Goal: Task Accomplishment & Management: Manage account settings

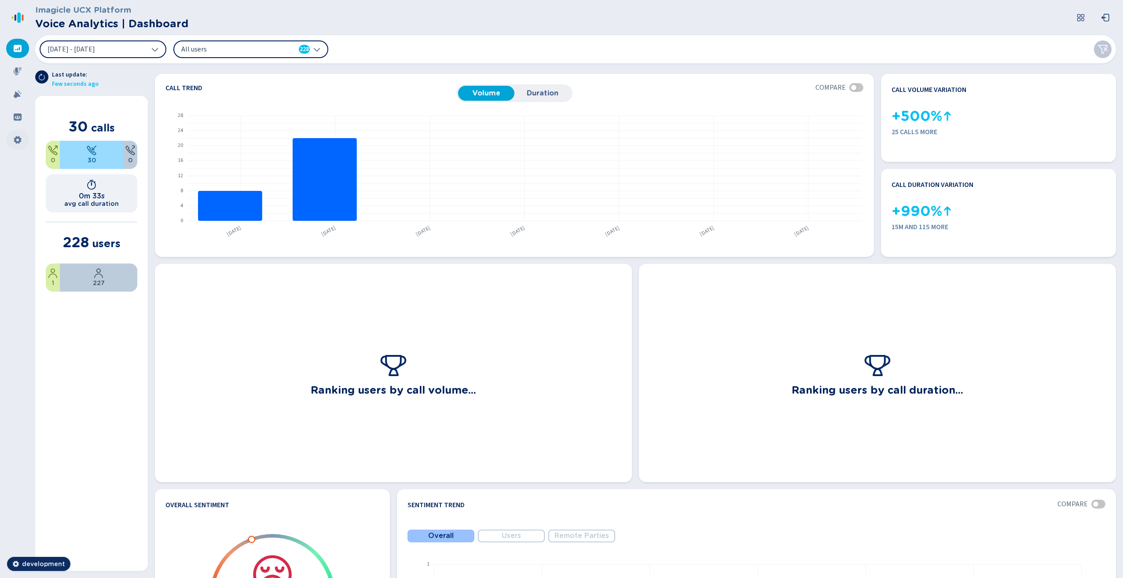
click at [14, 138] on icon at bounding box center [17, 139] width 9 height 9
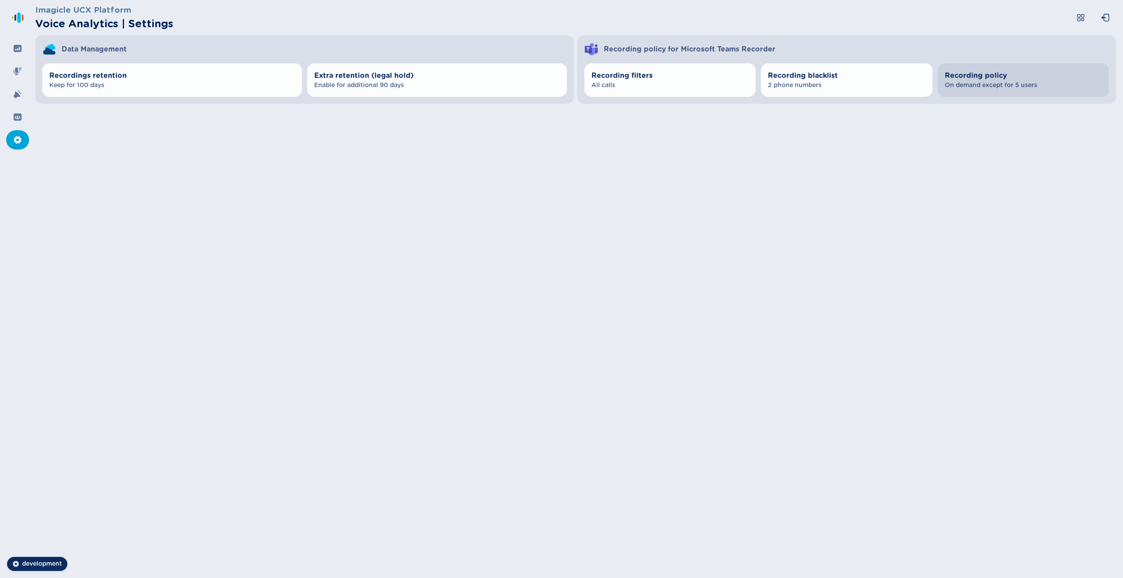
click at [960, 82] on span "On demand except for 5 users" at bounding box center [1022, 85] width 157 height 9
select select "AlwaysOn"
select select "OnDemand"
select select "AlwaysOn"
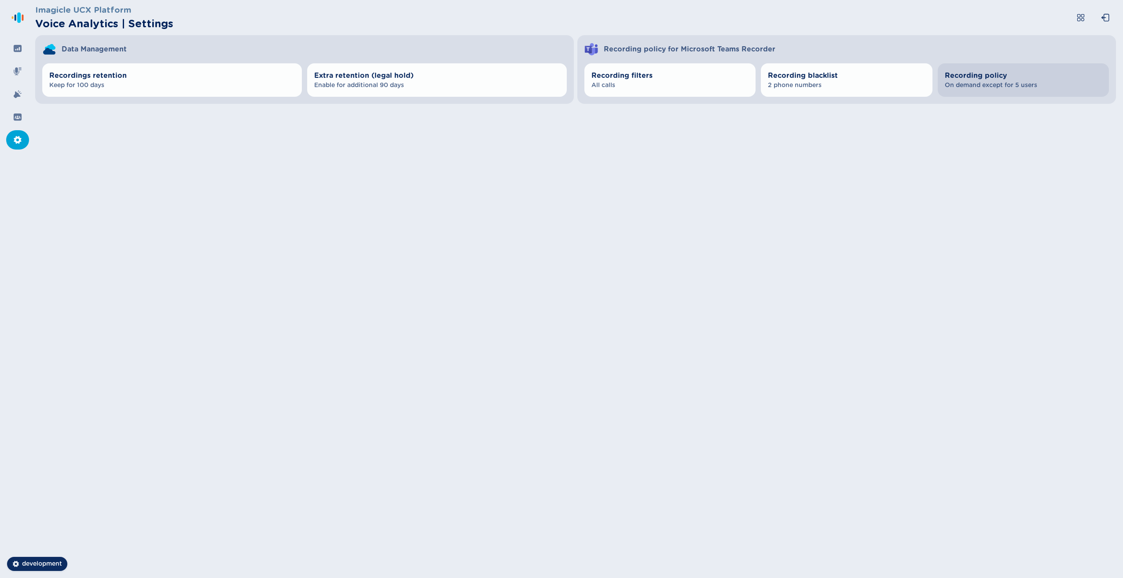
select select "OnDemand"
select select "AlwaysOn"
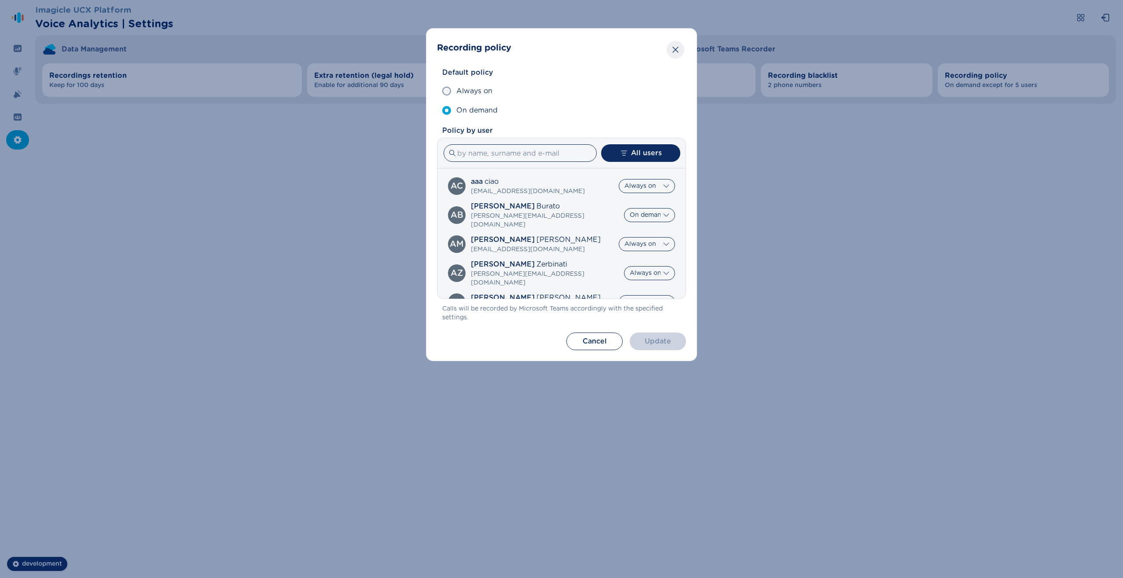
click at [670, 48] on button "Close" at bounding box center [675, 50] width 18 height 18
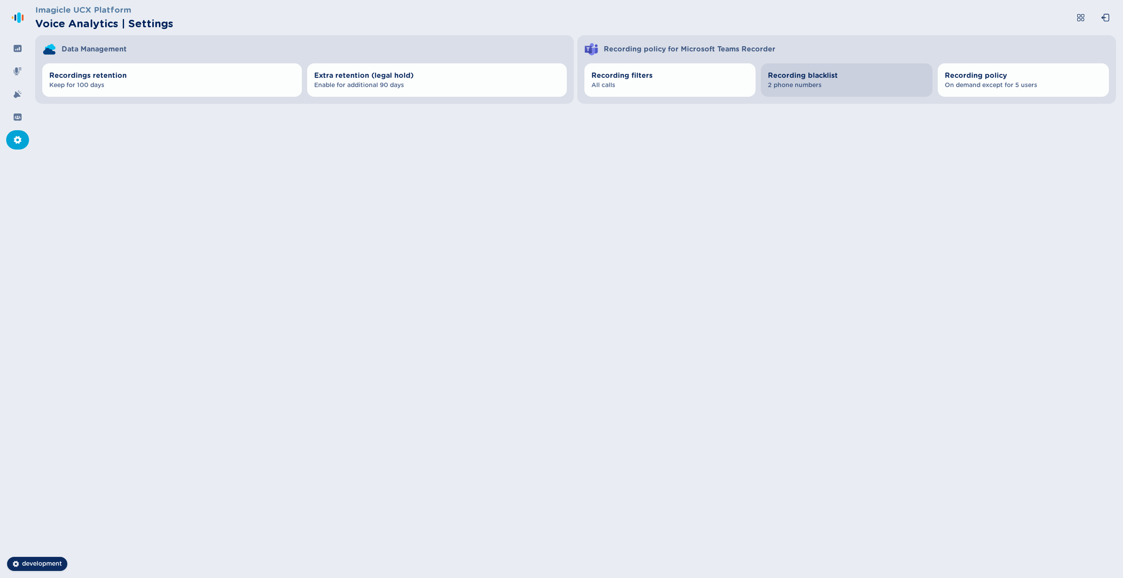
click at [857, 77] on span "Recording blacklist" at bounding box center [846, 75] width 157 height 11
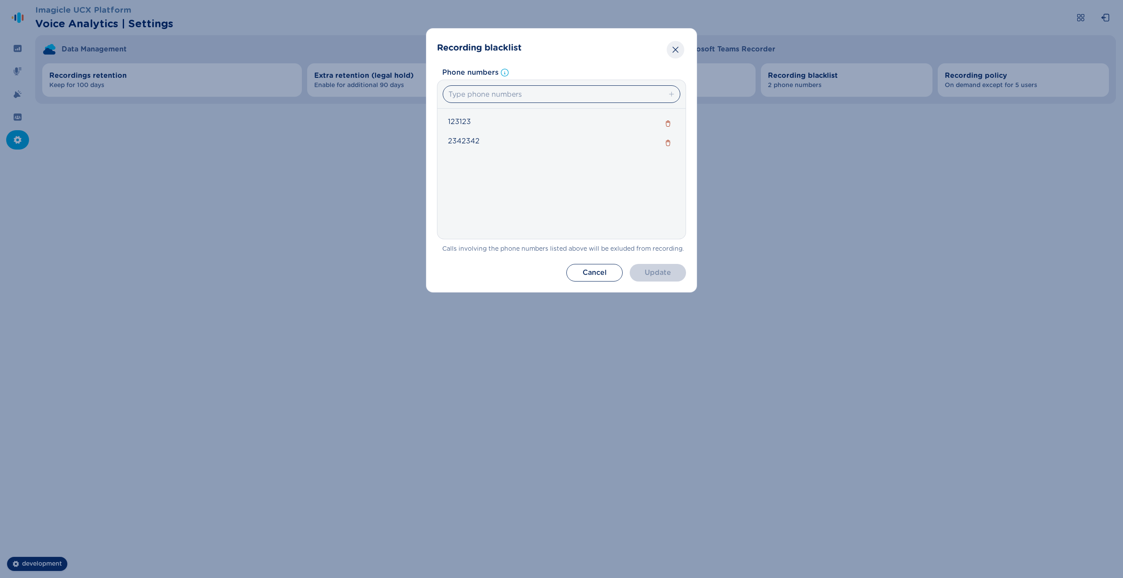
click at [674, 47] on icon "Close" at bounding box center [675, 49] width 9 height 9
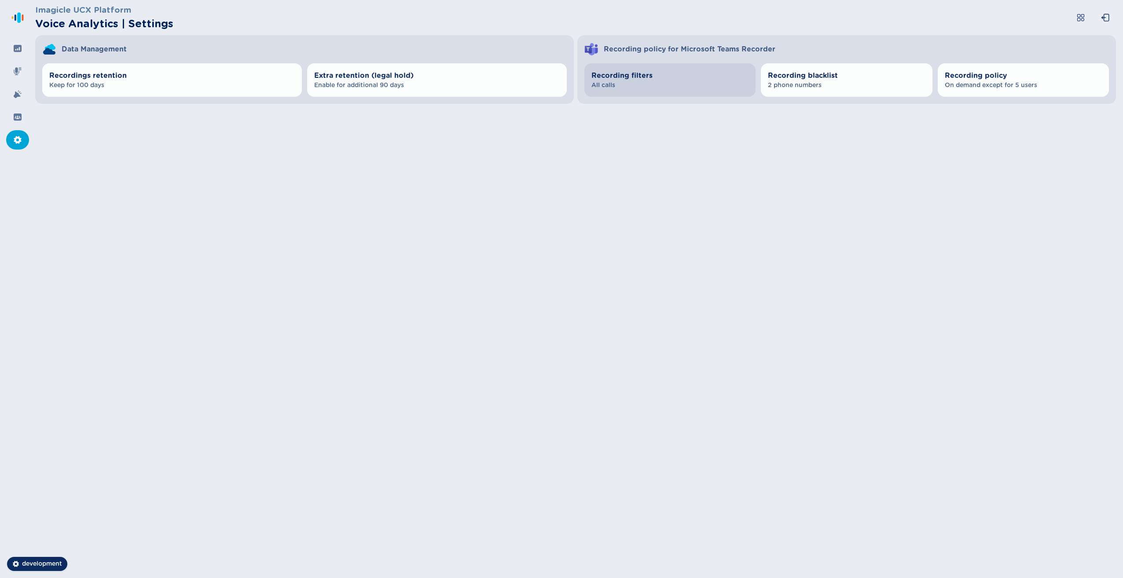
click at [634, 80] on span "Recording filters" at bounding box center [669, 75] width 157 height 11
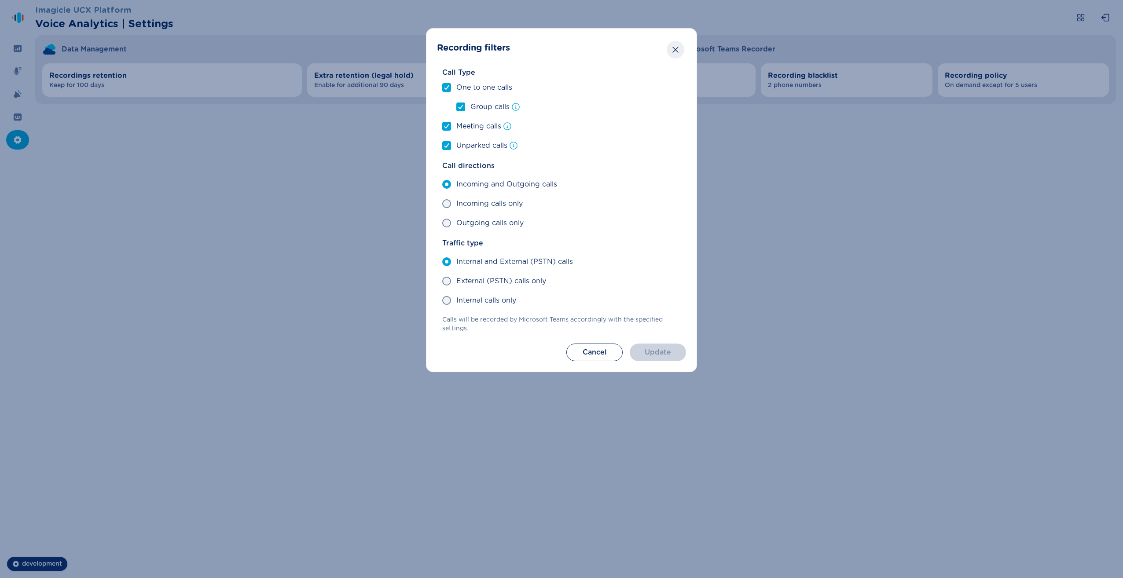
click at [674, 46] on icon "Close" at bounding box center [675, 49] width 9 height 9
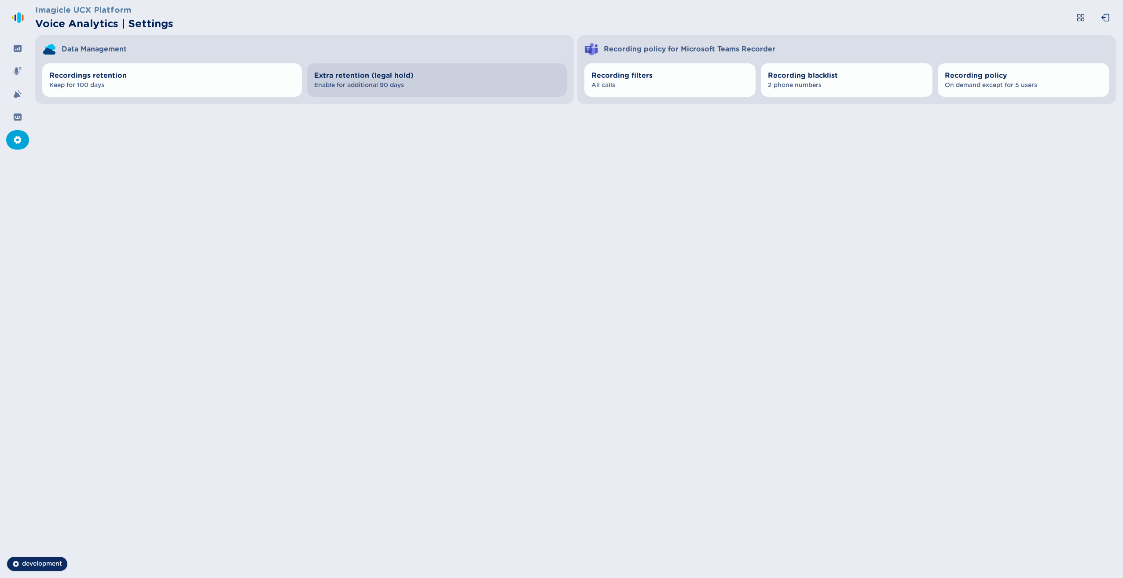
click at [368, 75] on span "Extra retention (legal hold)" at bounding box center [436, 75] width 245 height 11
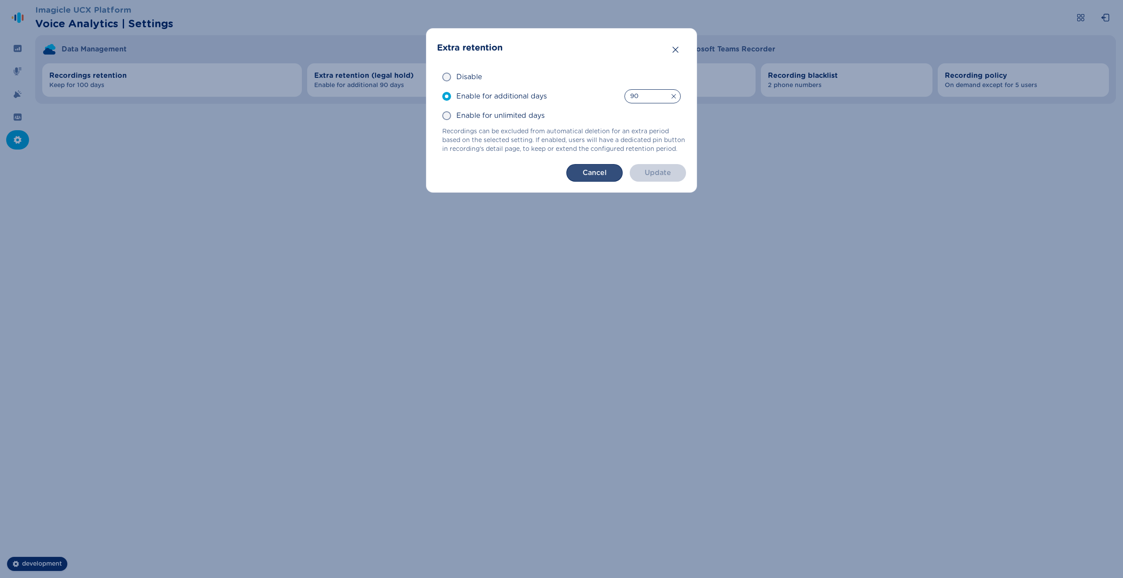
click at [591, 175] on button "Cancel" at bounding box center [594, 173] width 56 height 18
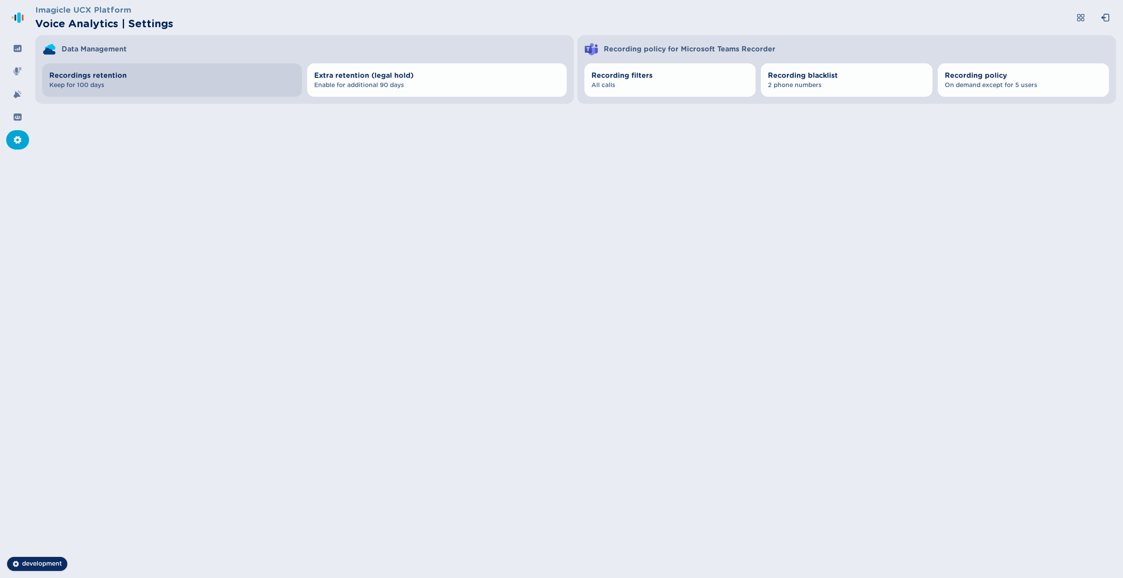
click at [90, 82] on span "Keep for 100 days" at bounding box center [171, 85] width 245 height 9
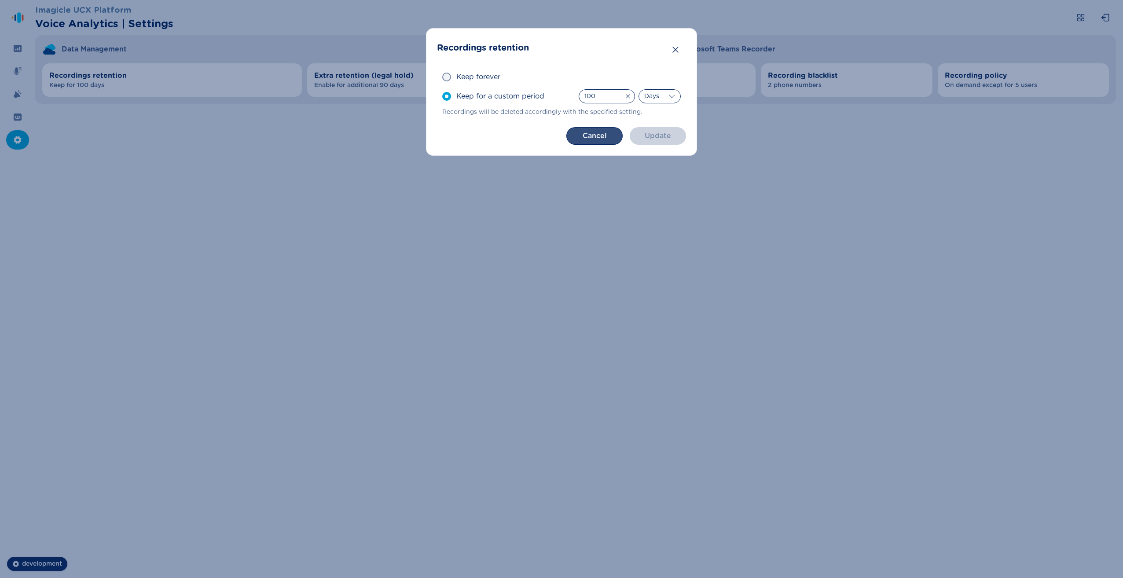
click at [594, 139] on button "Cancel" at bounding box center [594, 136] width 56 height 18
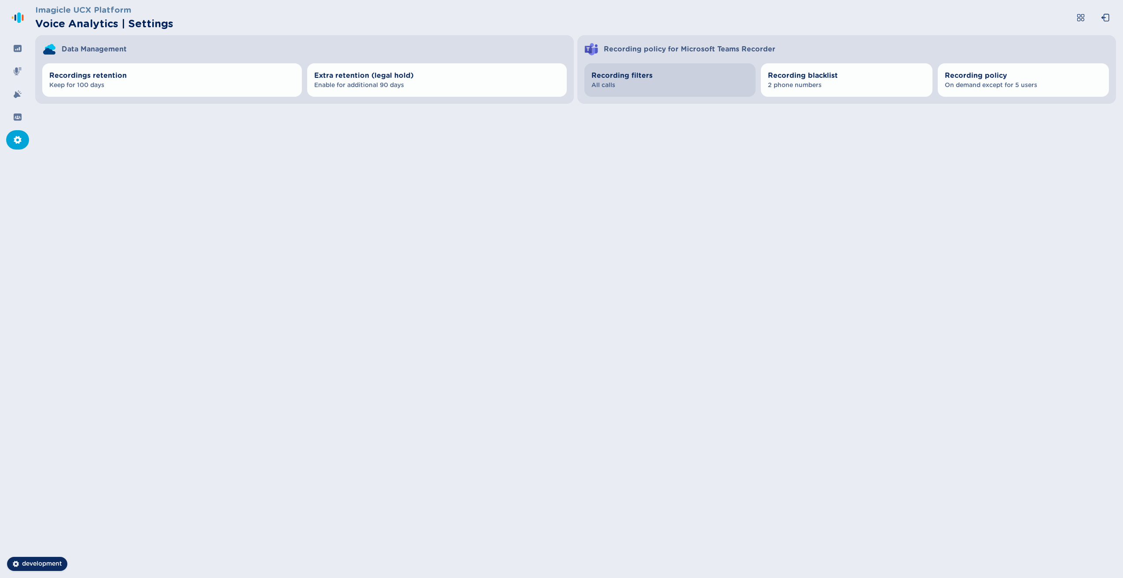
click at [670, 92] on button "Recording filters All calls" at bounding box center [669, 79] width 171 height 33
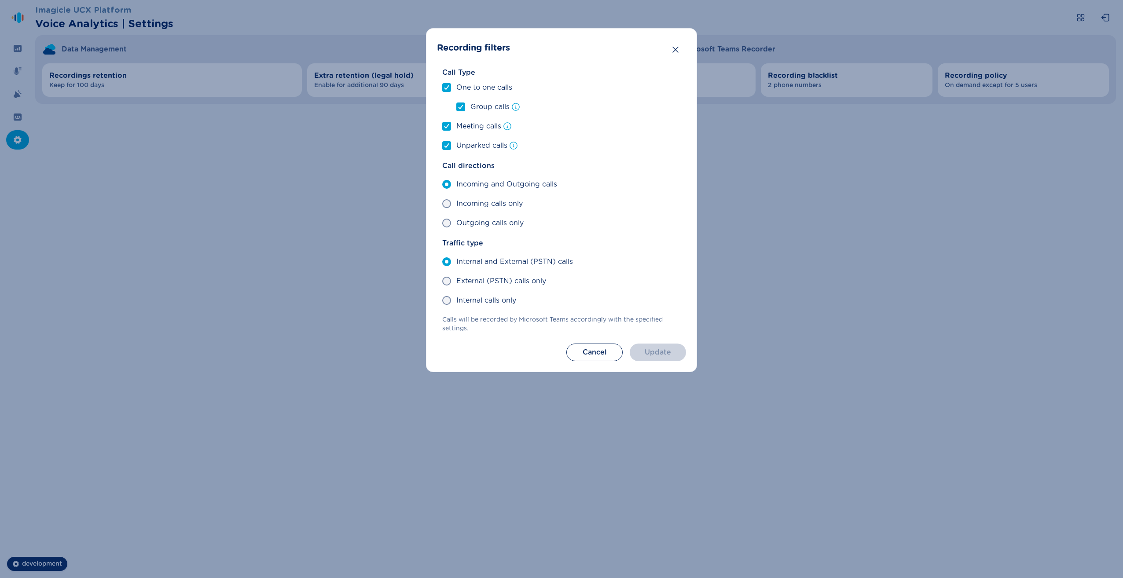
click at [780, 81] on div "Recording filters Call Type One to one calls Group calls Meeting calls Unparked…" at bounding box center [561, 289] width 1123 height 578
drag, startPoint x: 584, startPoint y: 356, endPoint x: 701, endPoint y: 244, distance: 161.8
click at [585, 355] on button "Cancel" at bounding box center [594, 353] width 56 height 18
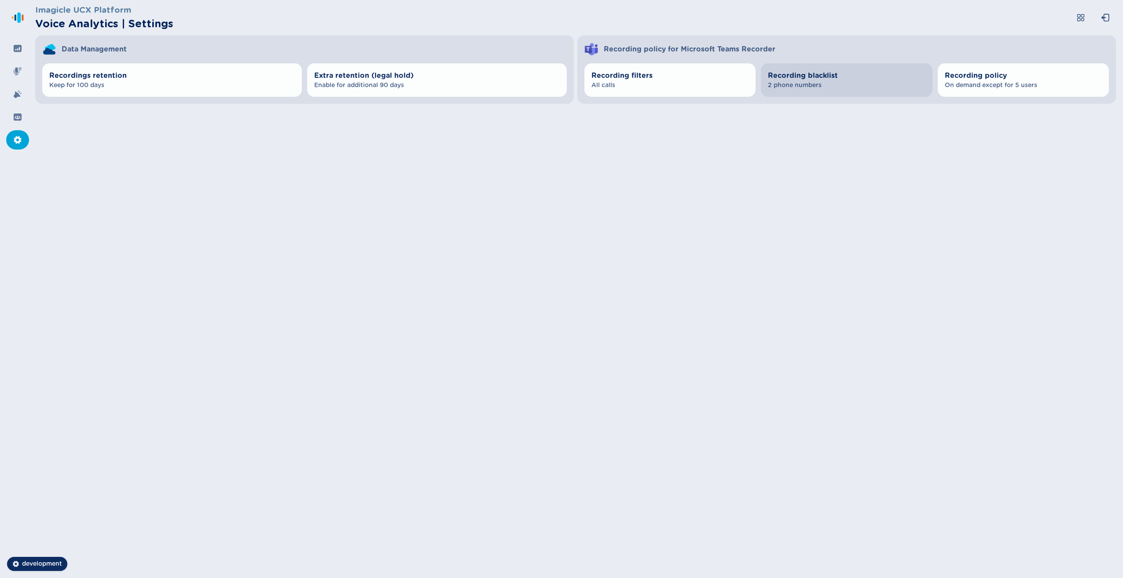
click at [802, 86] on span "2 phone numbers" at bounding box center [846, 85] width 157 height 9
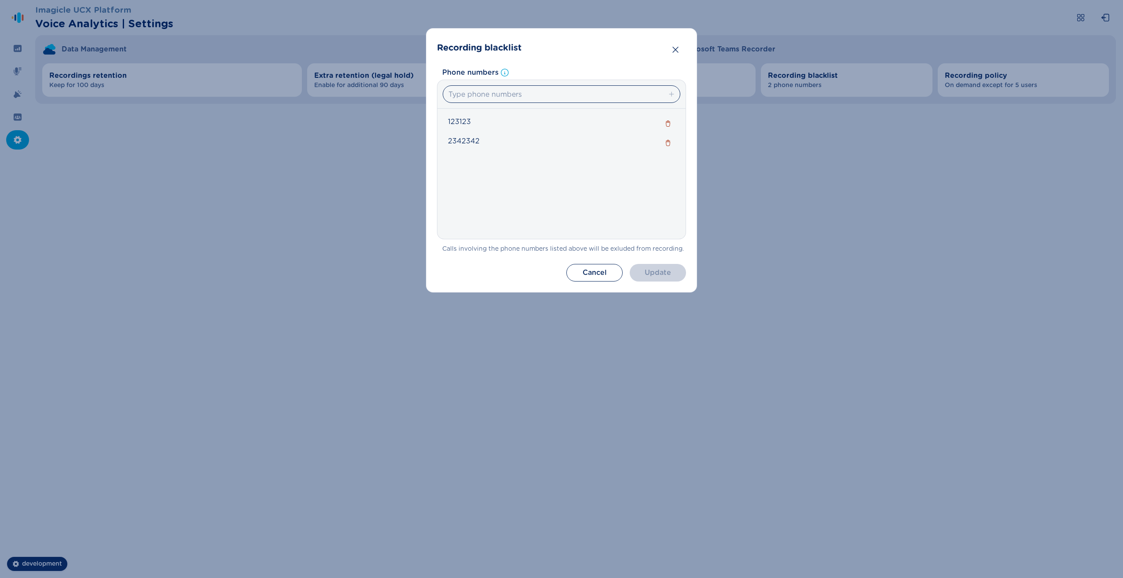
click at [500, 142] on div "2342342" at bounding box center [562, 142] width 238 height 19
drag, startPoint x: 585, startPoint y: 270, endPoint x: 655, endPoint y: 236, distance: 78.1
click at [587, 268] on button "Cancel" at bounding box center [594, 273] width 56 height 18
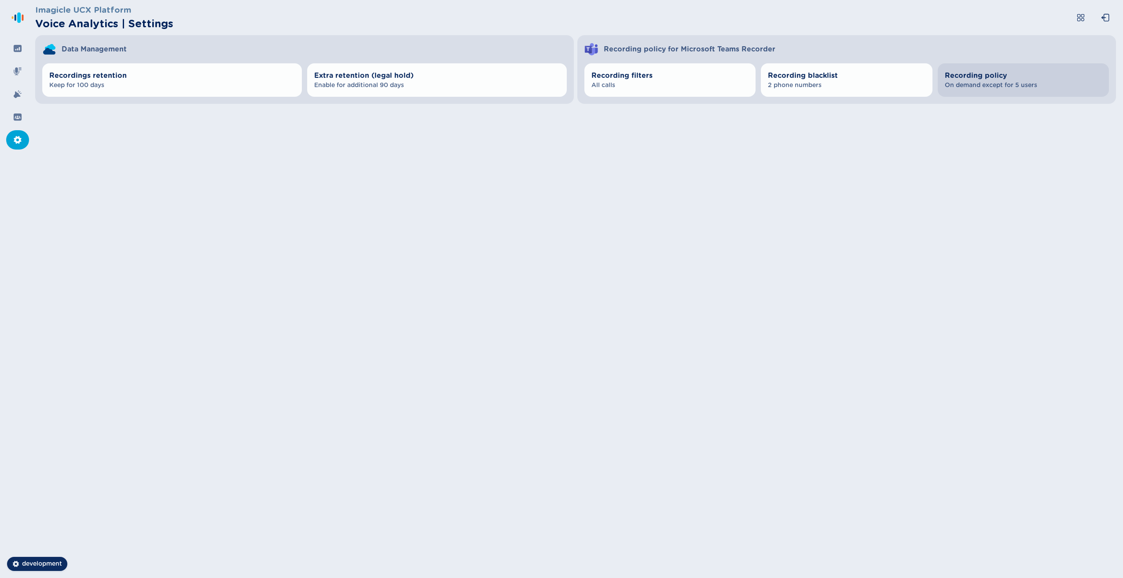
click at [1000, 87] on span "On demand except for 5 users" at bounding box center [1022, 85] width 157 height 9
select select "AlwaysOn"
select select "OnDemand"
select select "AlwaysOn"
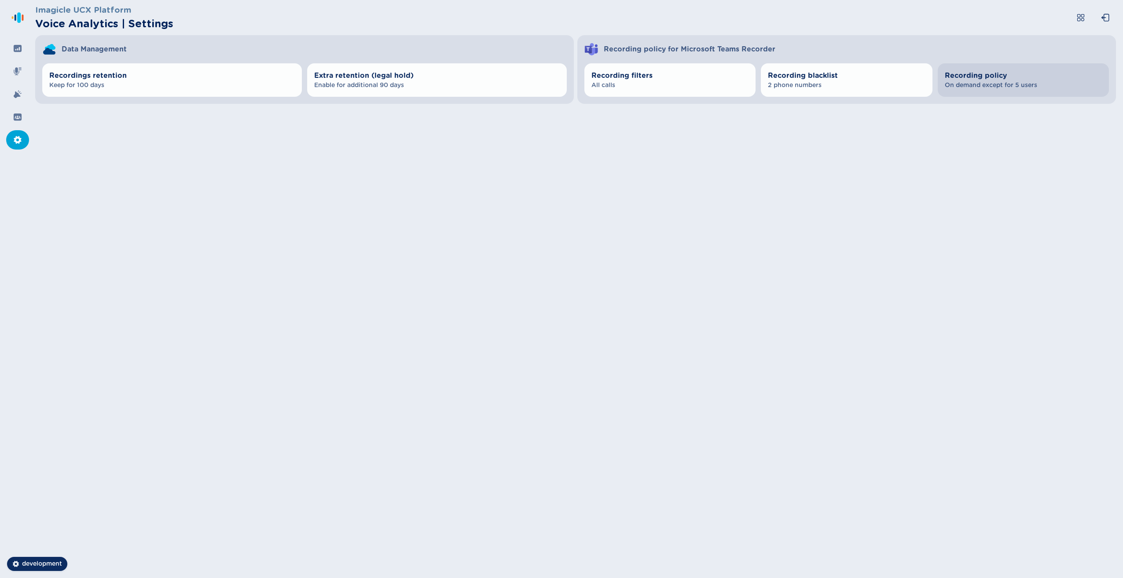
select select "OnDemand"
select select "AlwaysOn"
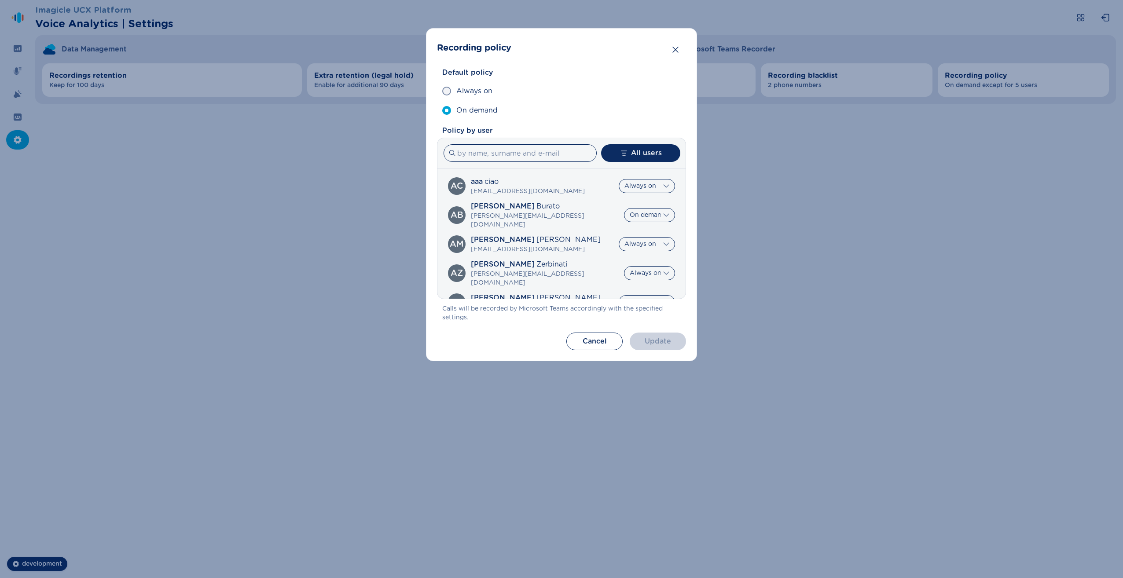
drag, startPoint x: 592, startPoint y: 344, endPoint x: 622, endPoint y: 326, distance: 35.5
click at [592, 344] on button "Cancel" at bounding box center [594, 342] width 56 height 18
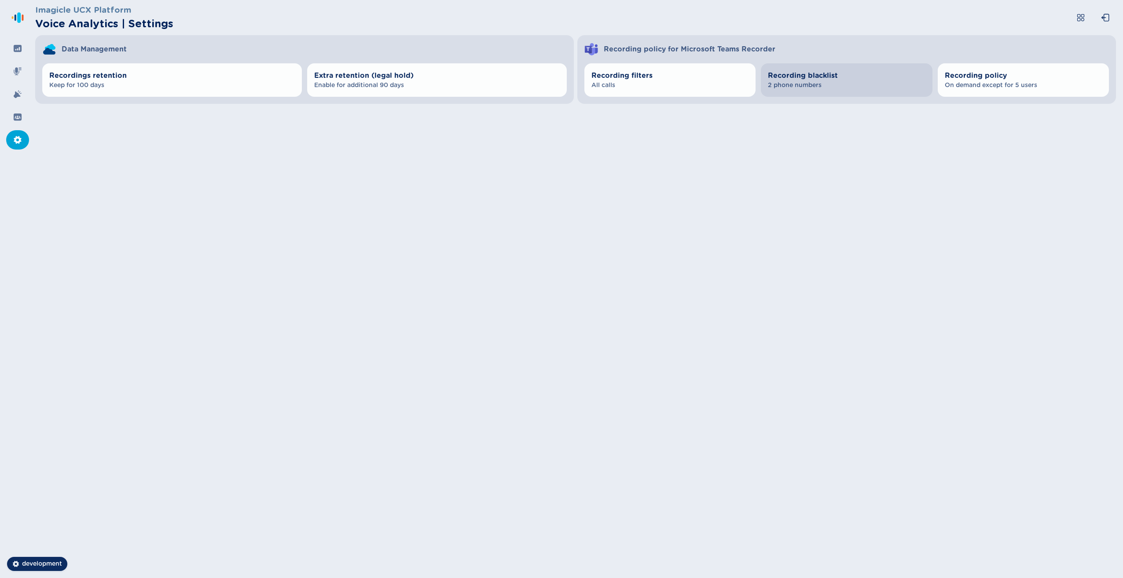
click at [805, 85] on span "2 phone numbers" at bounding box center [846, 85] width 157 height 9
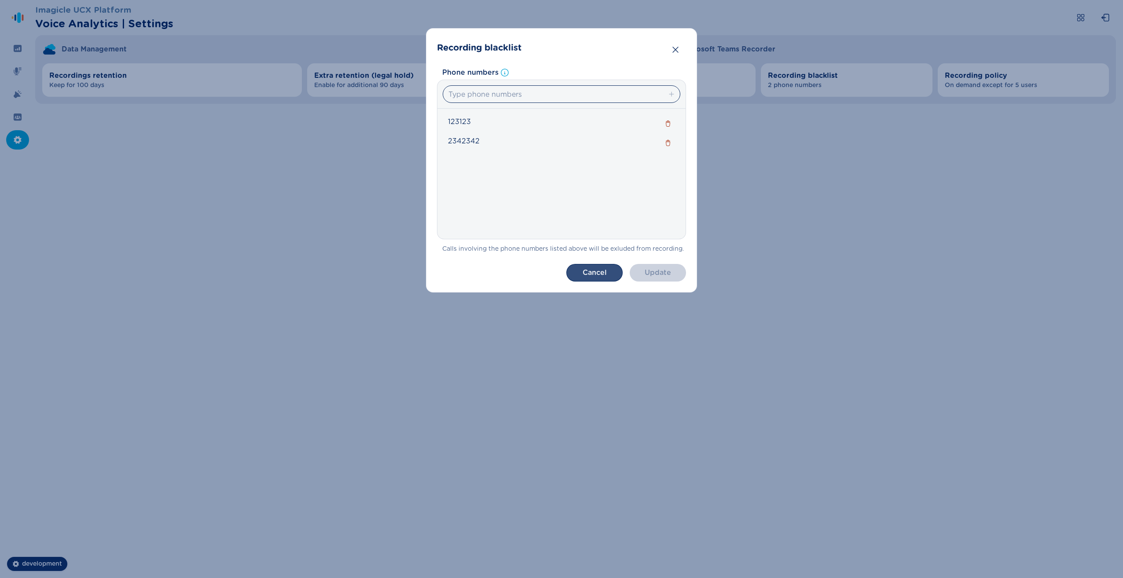
click at [583, 273] on button "Cancel" at bounding box center [594, 273] width 56 height 18
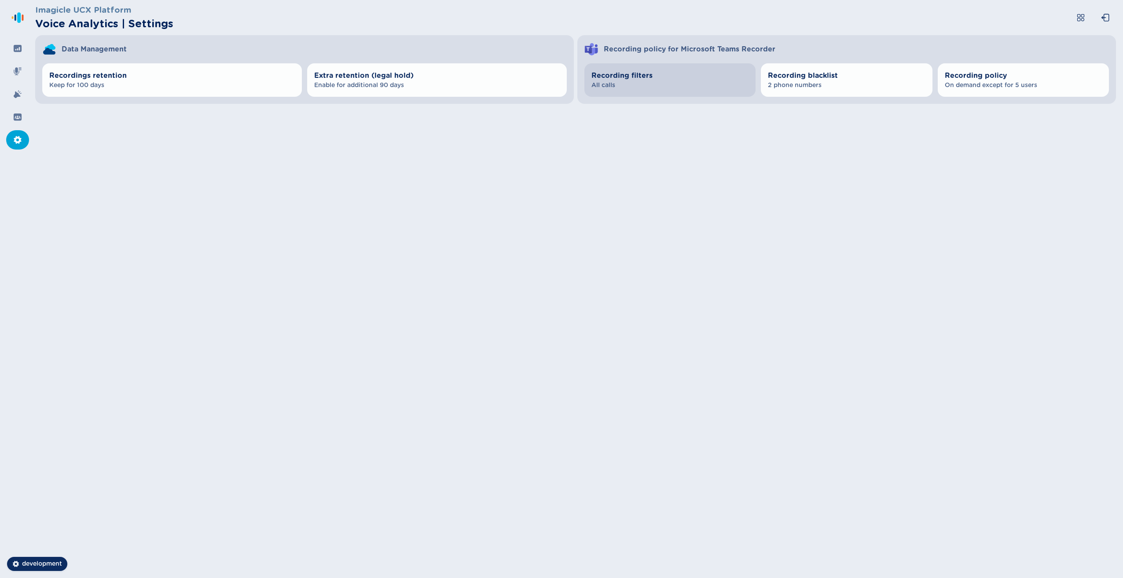
click at [613, 80] on span "Recording filters" at bounding box center [669, 75] width 157 height 11
